Goal: Check status: Check status

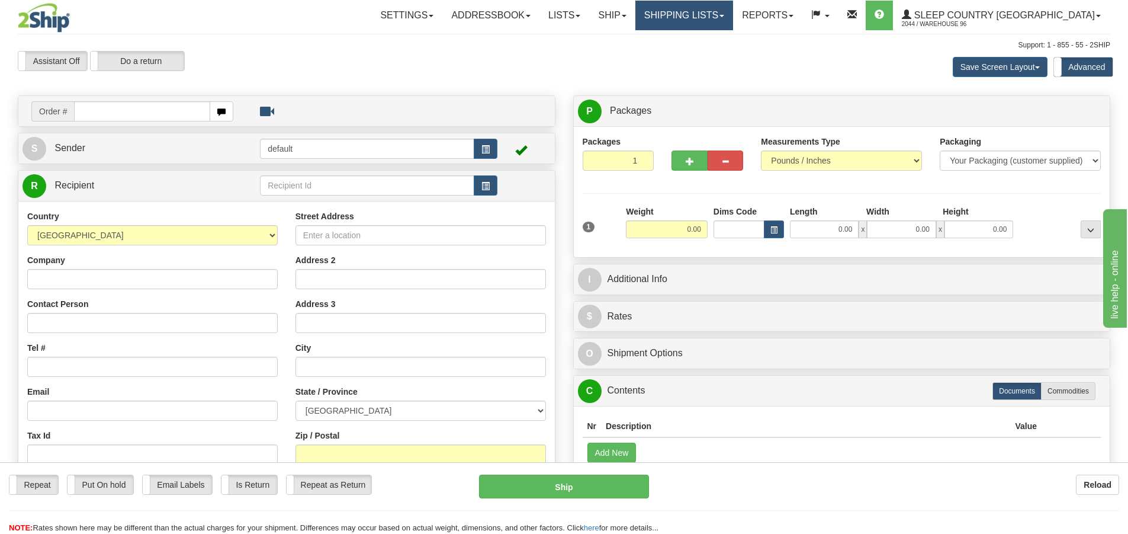
click at [727, 21] on link "Shipping lists" at bounding box center [684, 16] width 98 height 30
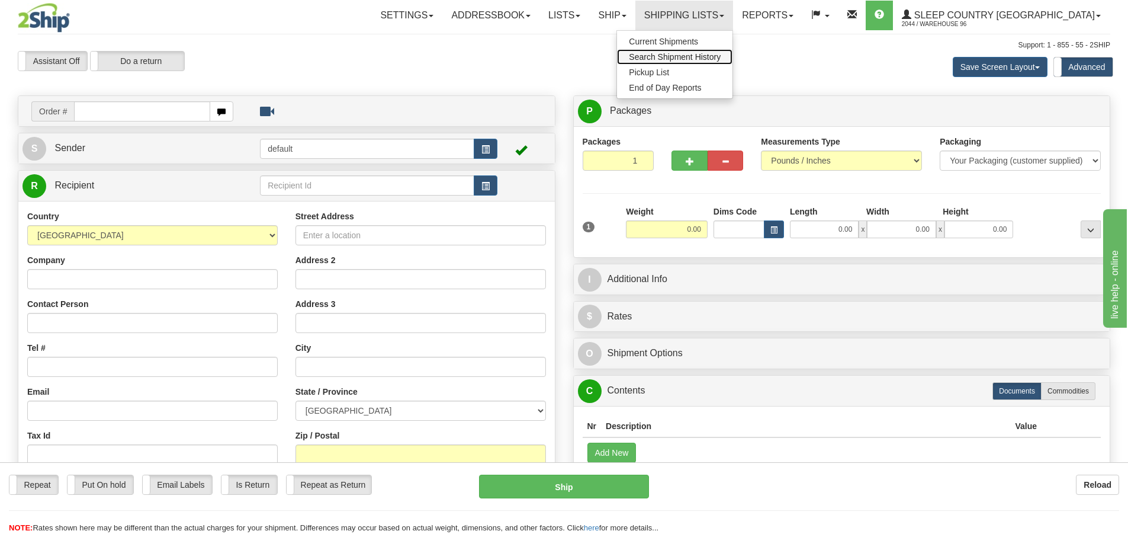
click at [716, 52] on span "Search Shipment History" at bounding box center [675, 56] width 92 height 9
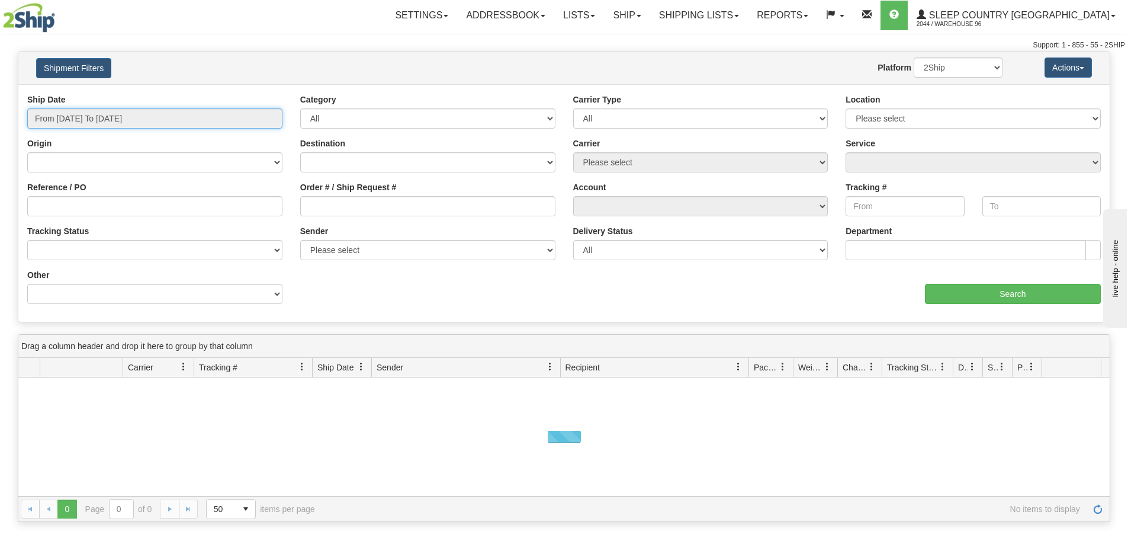
click at [134, 115] on input "From 10/08/2025 To 10/09/2025" at bounding box center [154, 118] width 255 height 20
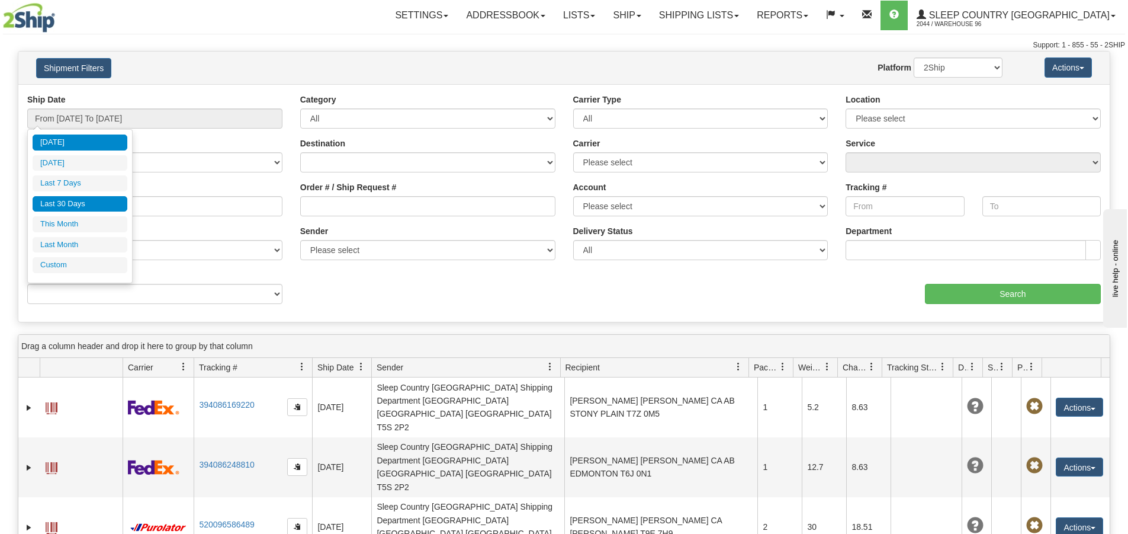
click at [68, 200] on li "Last 30 Days" at bounding box center [80, 204] width 95 height 16
type input "From 09/10/2025 To 10/09/2025"
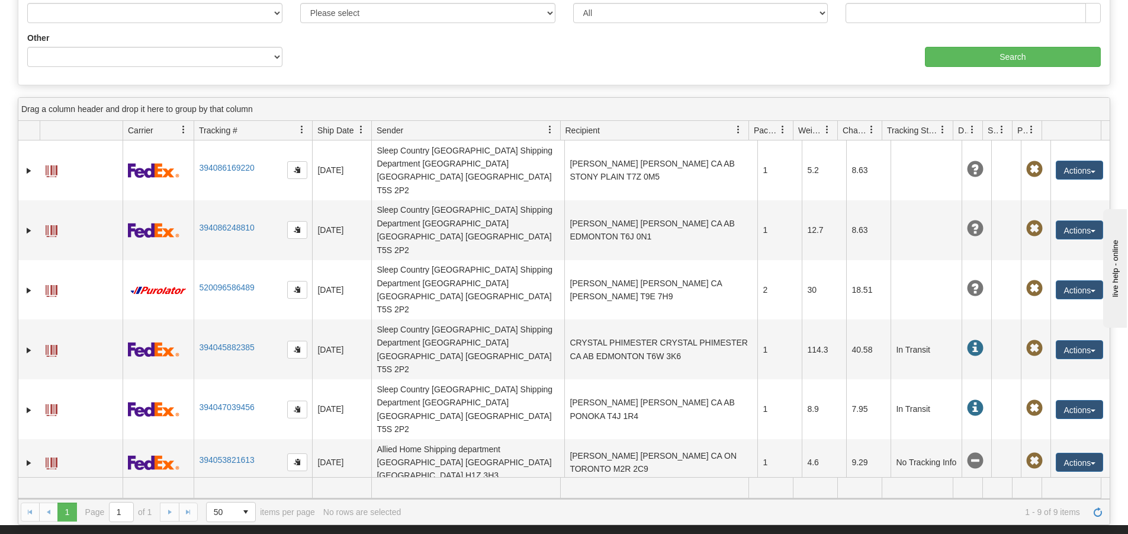
scroll to position [236, 0]
click at [1026, 56] on input "Search" at bounding box center [1013, 57] width 176 height 20
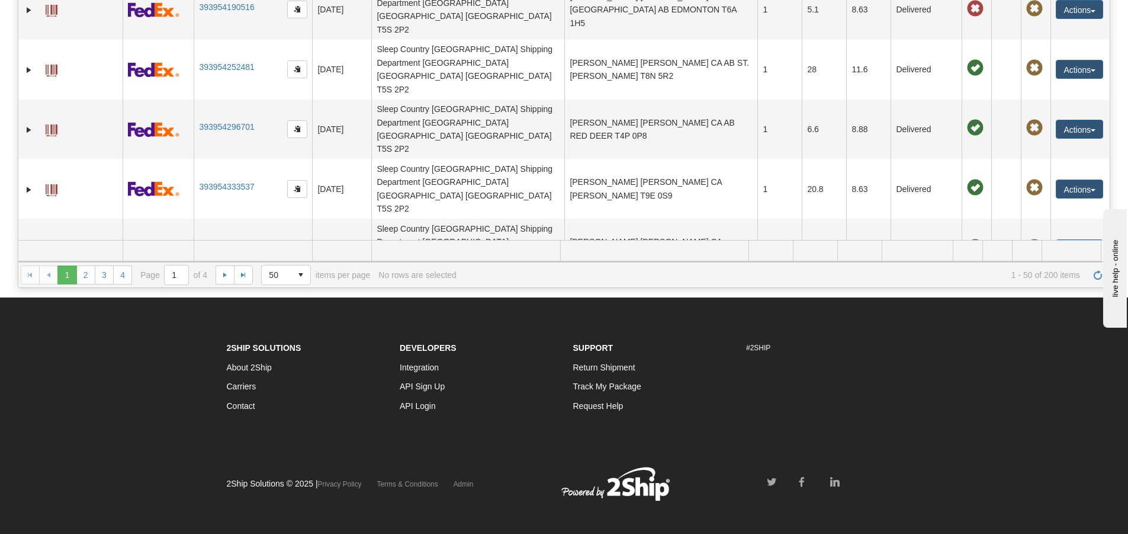
scroll to position [1348, 0]
